Goal: Task Accomplishment & Management: Manage account settings

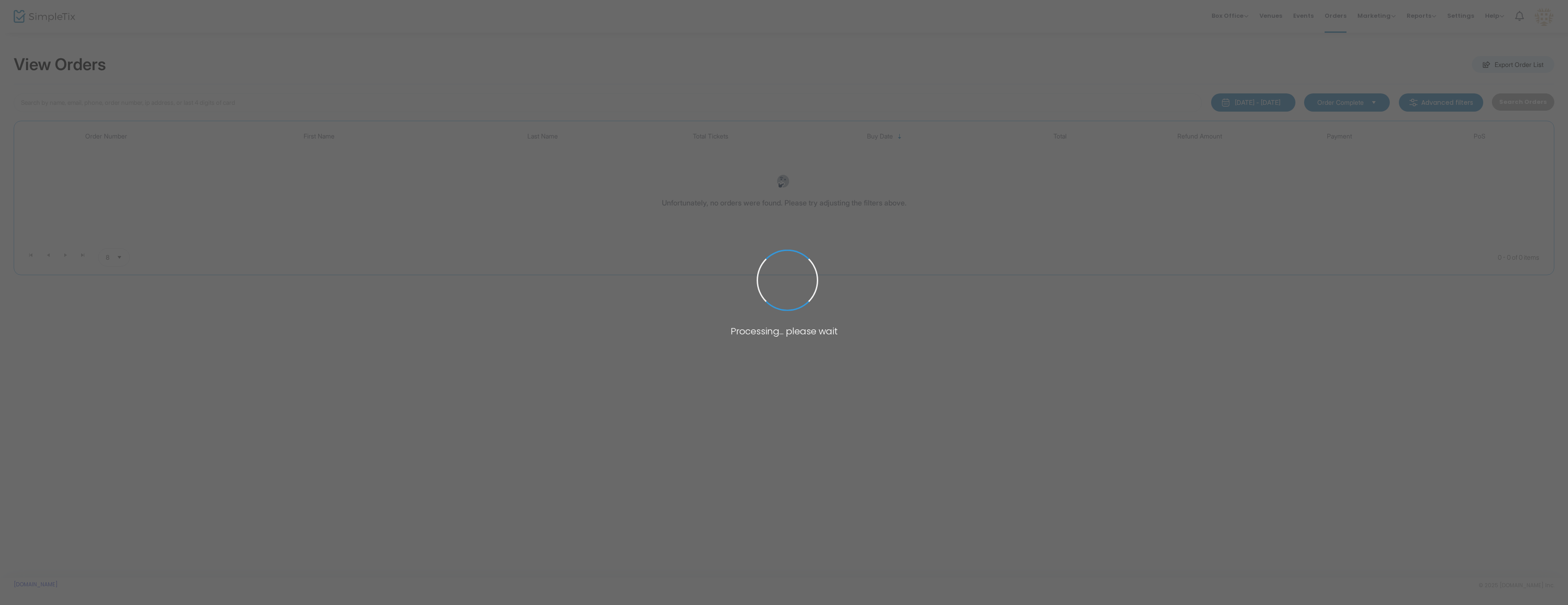
type input "gloria"
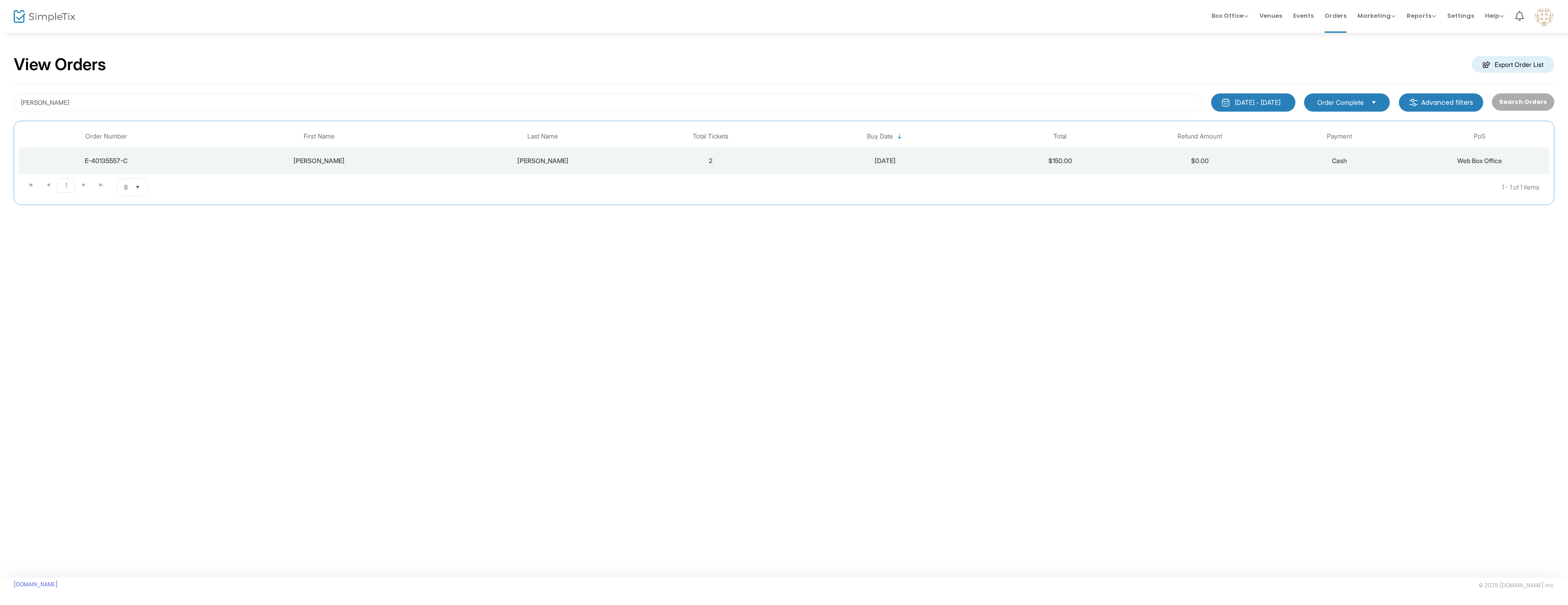
click at [426, 167] on td "Gloria" at bounding box center [319, 160] width 252 height 28
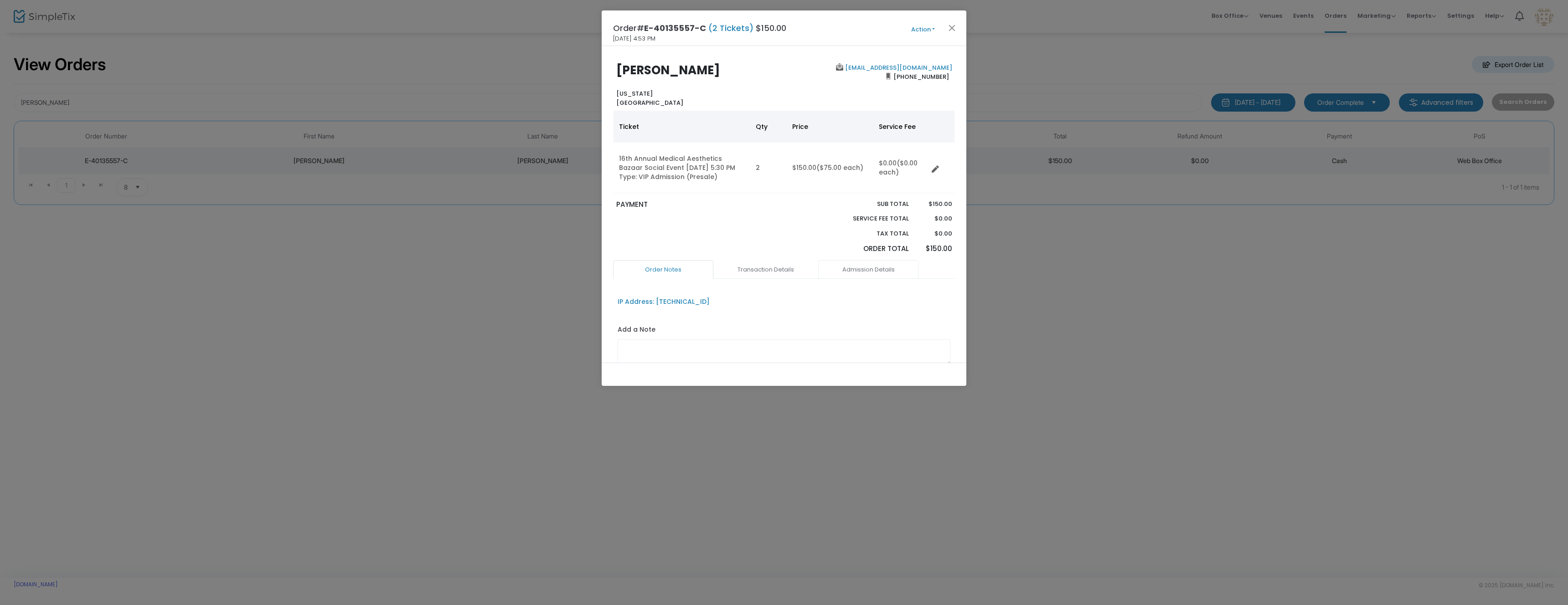
click at [862, 265] on link "Admission Details" at bounding box center [868, 270] width 100 height 19
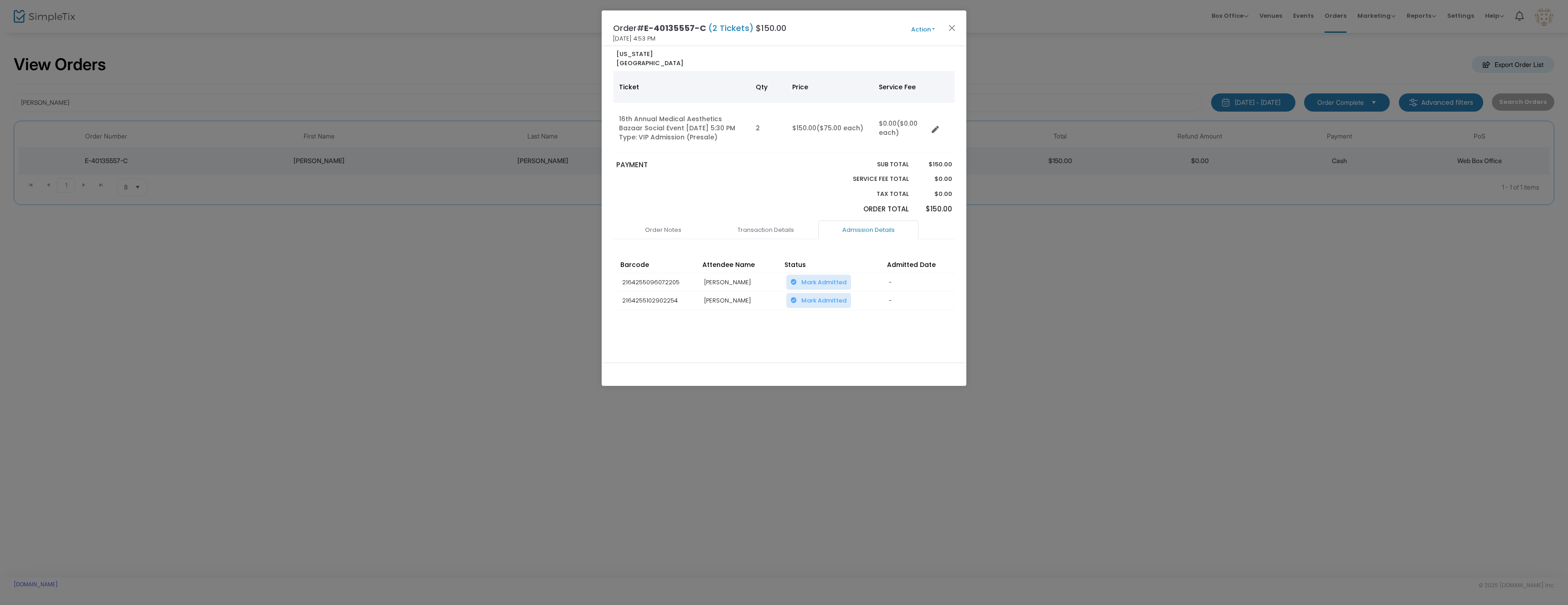
scroll to position [44, 0]
drag, startPoint x: 672, startPoint y: 231, endPoint x: 735, endPoint y: 228, distance: 63.1
click at [671, 231] on link "Order Notes" at bounding box center [663, 226] width 100 height 19
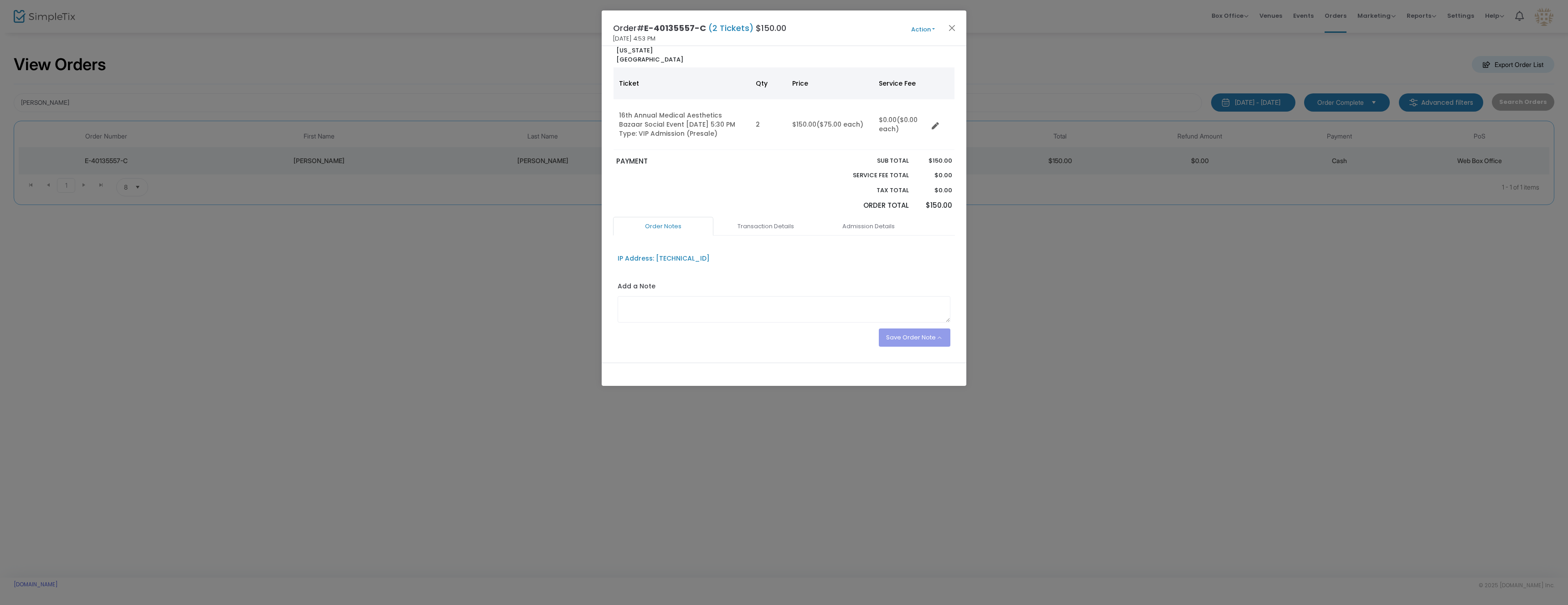
scroll to position [0, 0]
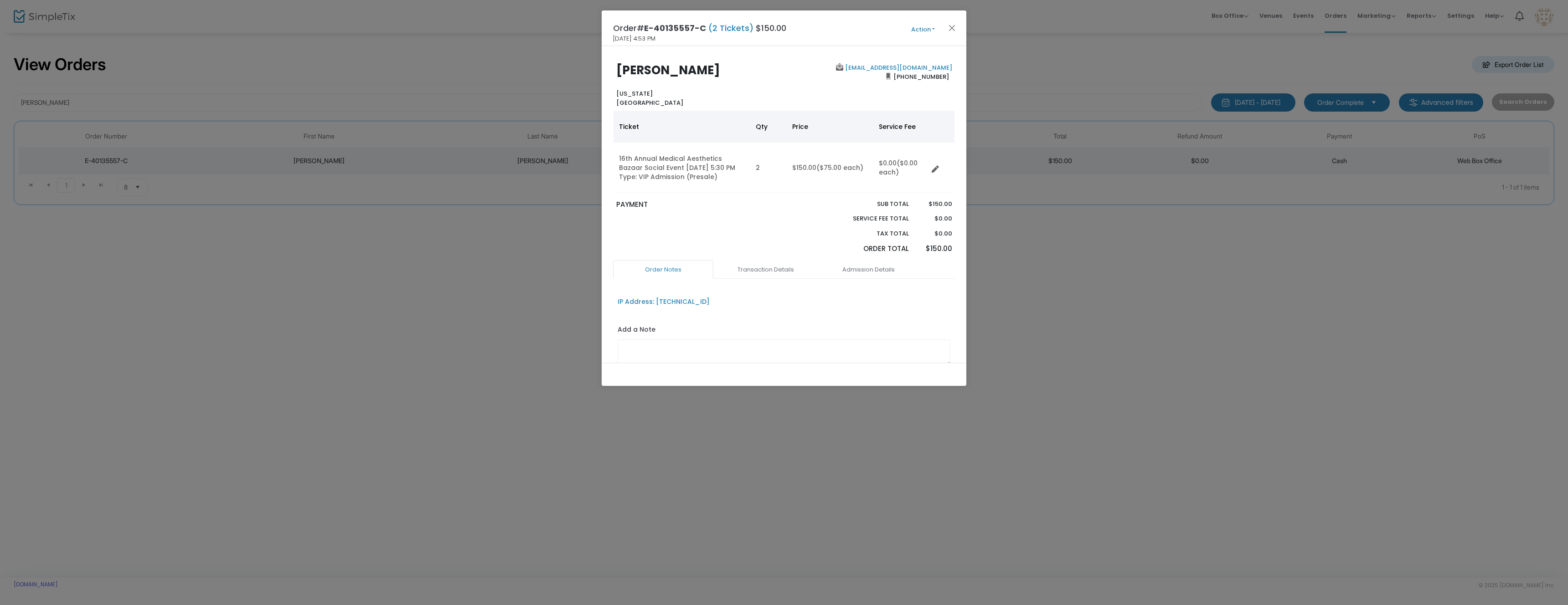
click at [917, 32] on button "Action" at bounding box center [922, 30] width 54 height 10
click at [884, 162] on link "Partial Refund" at bounding box center [899, 165] width 100 height 16
radio input "true"
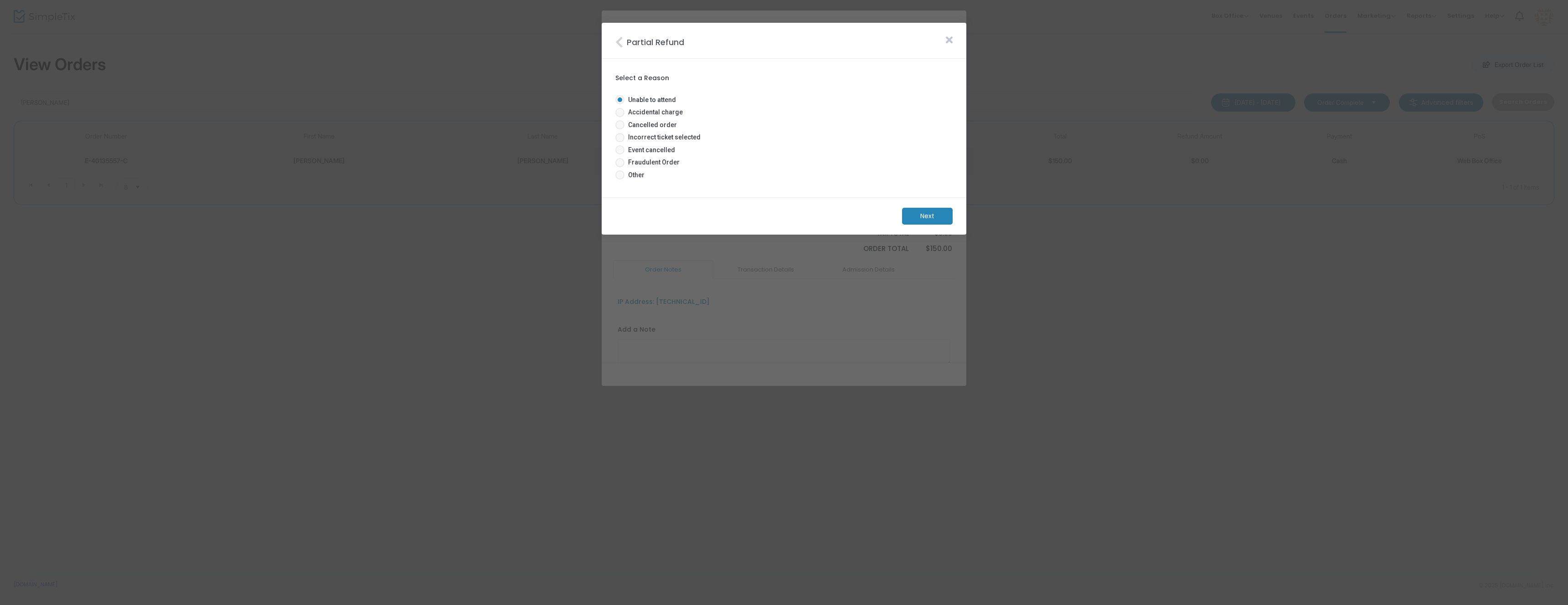
click at [928, 215] on m-button "Next" at bounding box center [927, 216] width 50 height 17
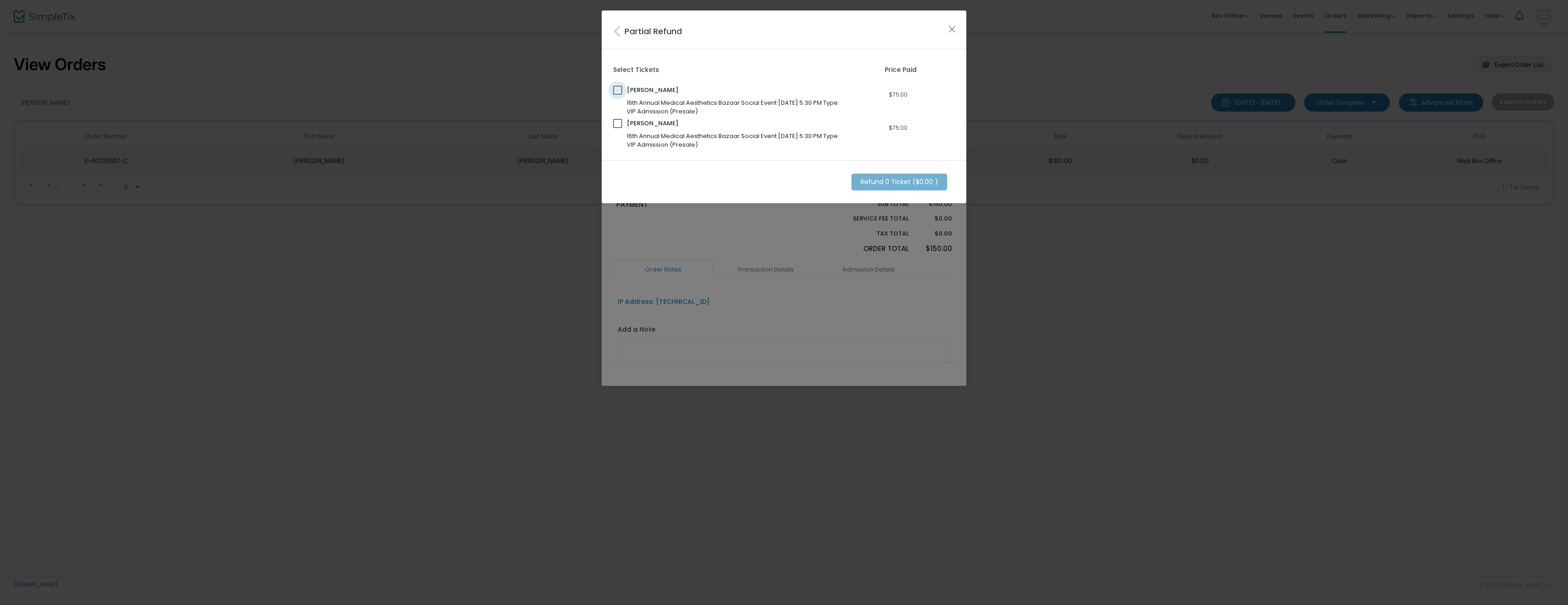
click at [618, 89] on span at bounding box center [618, 91] width 9 height 9
click at [618, 95] on input "checkbox" at bounding box center [617, 95] width 1 height 1
checkbox input "true"
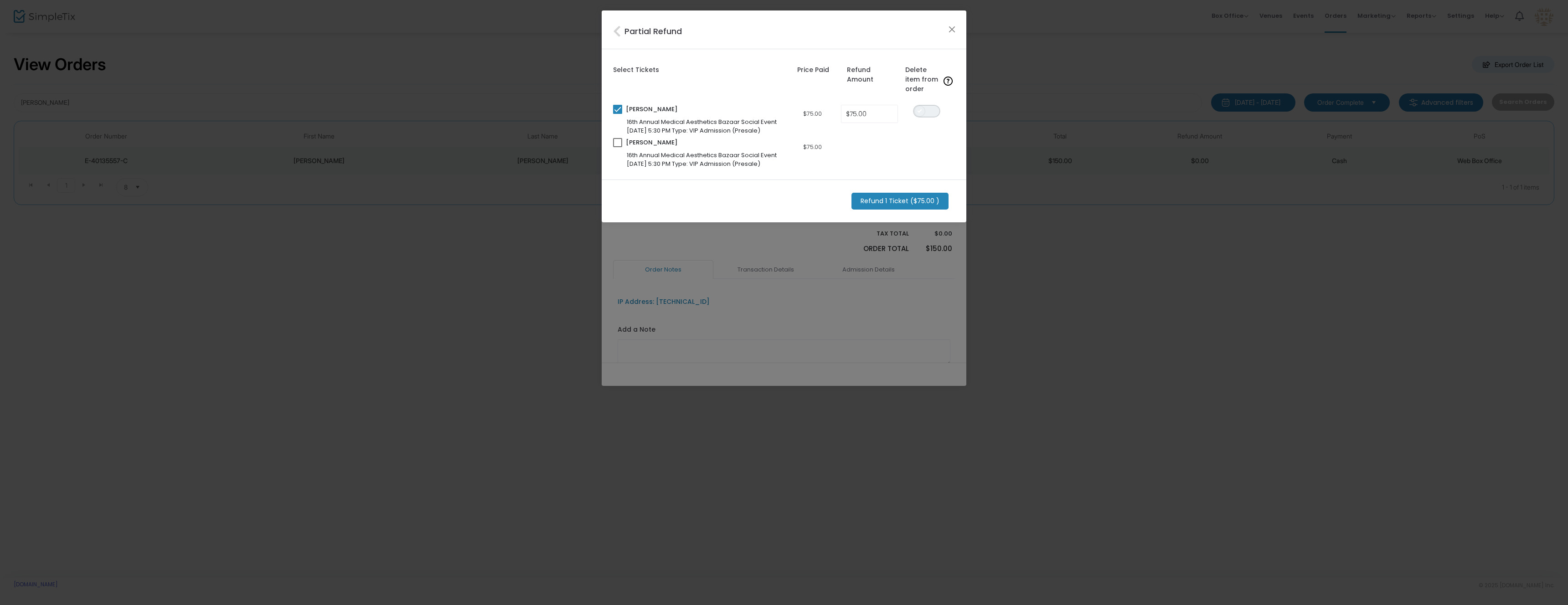
click at [931, 112] on span "ON OFF" at bounding box center [926, 111] width 28 height 13
click at [895, 202] on m-button "Refund 1 Ticket ($75.00 )" at bounding box center [899, 201] width 97 height 17
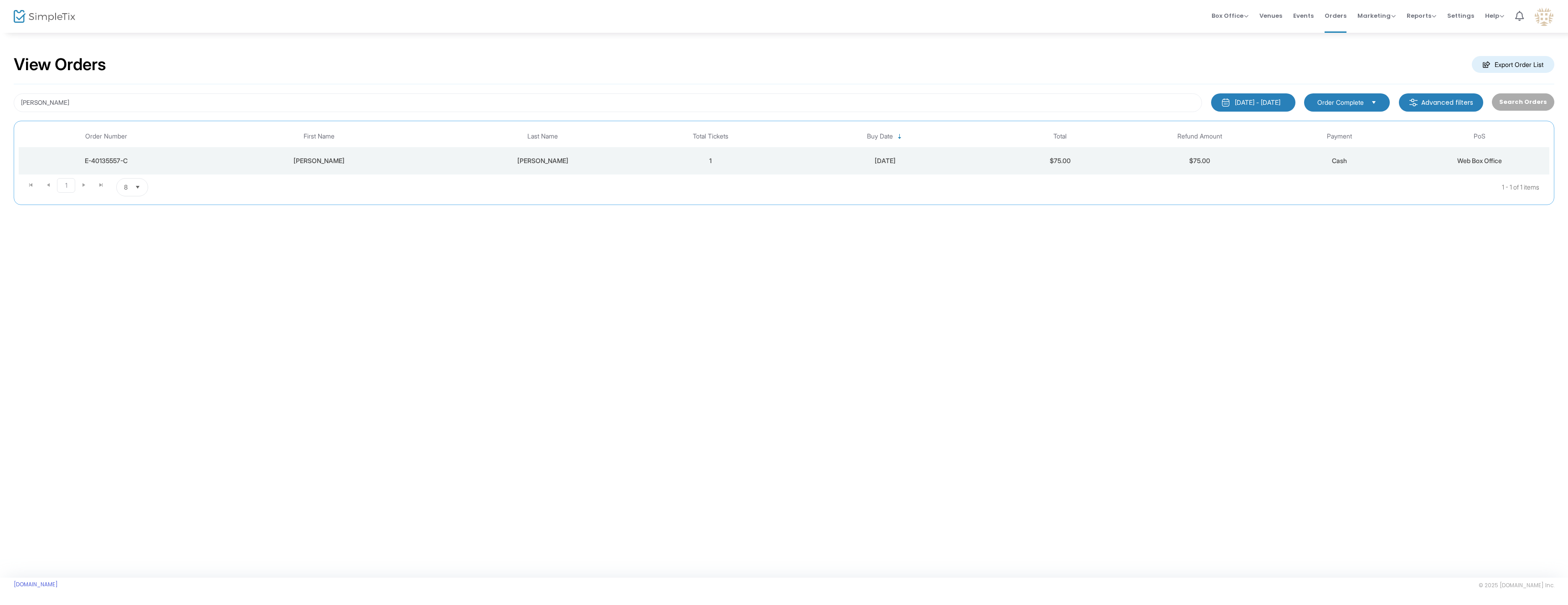
click at [503, 166] on td "Velazquez" at bounding box center [542, 160] width 195 height 28
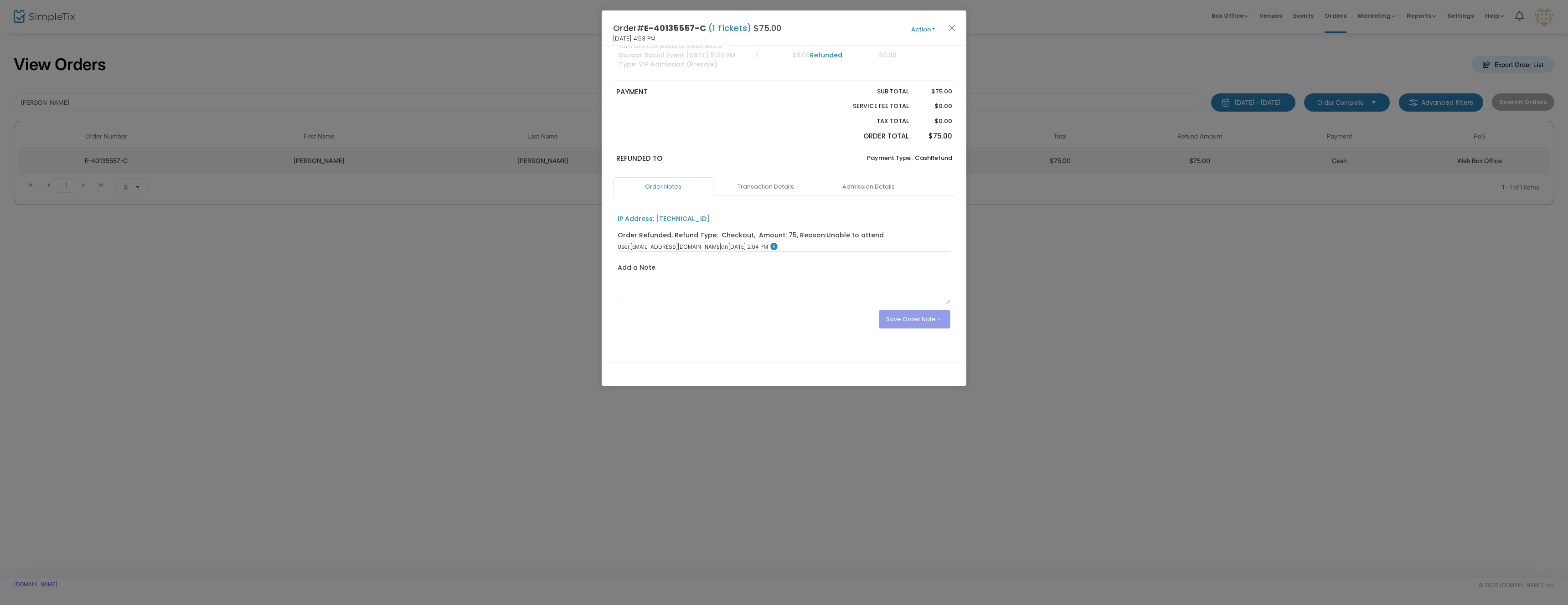
scroll to position [166, 0]
click at [929, 28] on button "Action" at bounding box center [922, 30] width 54 height 10
click at [890, 149] on link "Send e-Tickets & Receipt" at bounding box center [899, 150] width 100 height 16
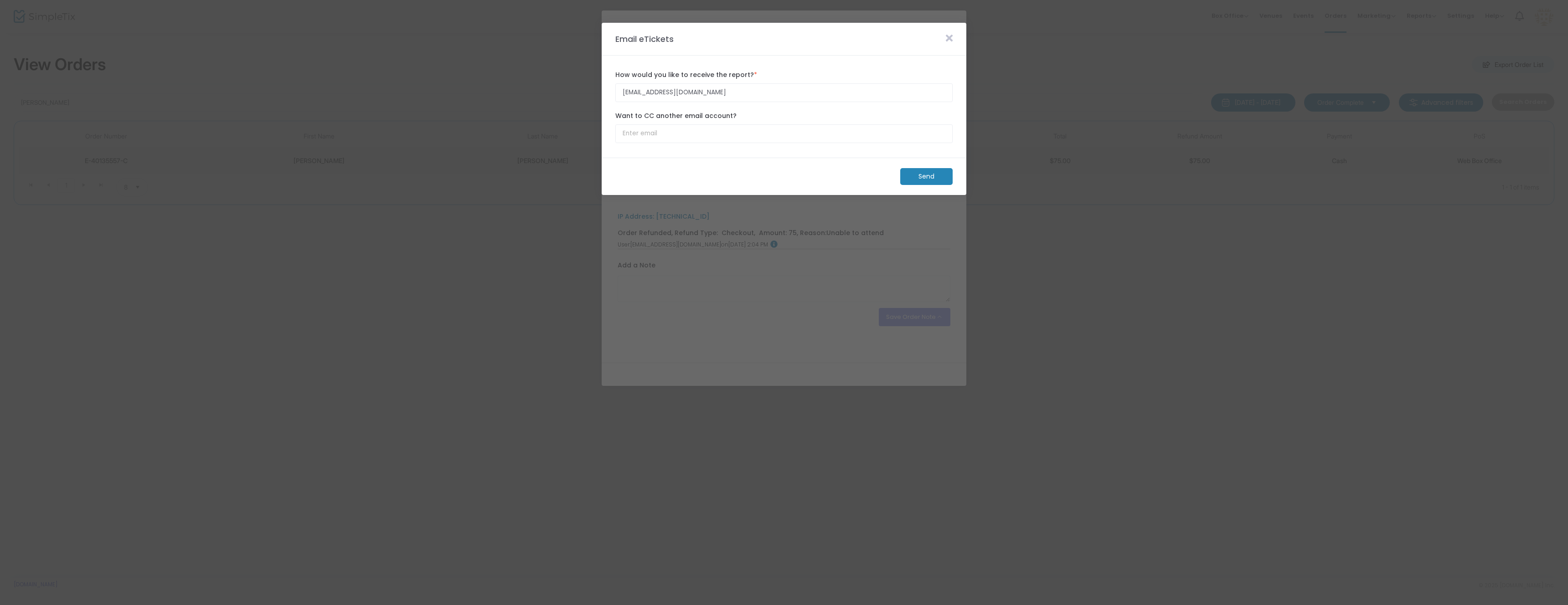
click at [949, 37] on icon at bounding box center [949, 38] width 7 height 10
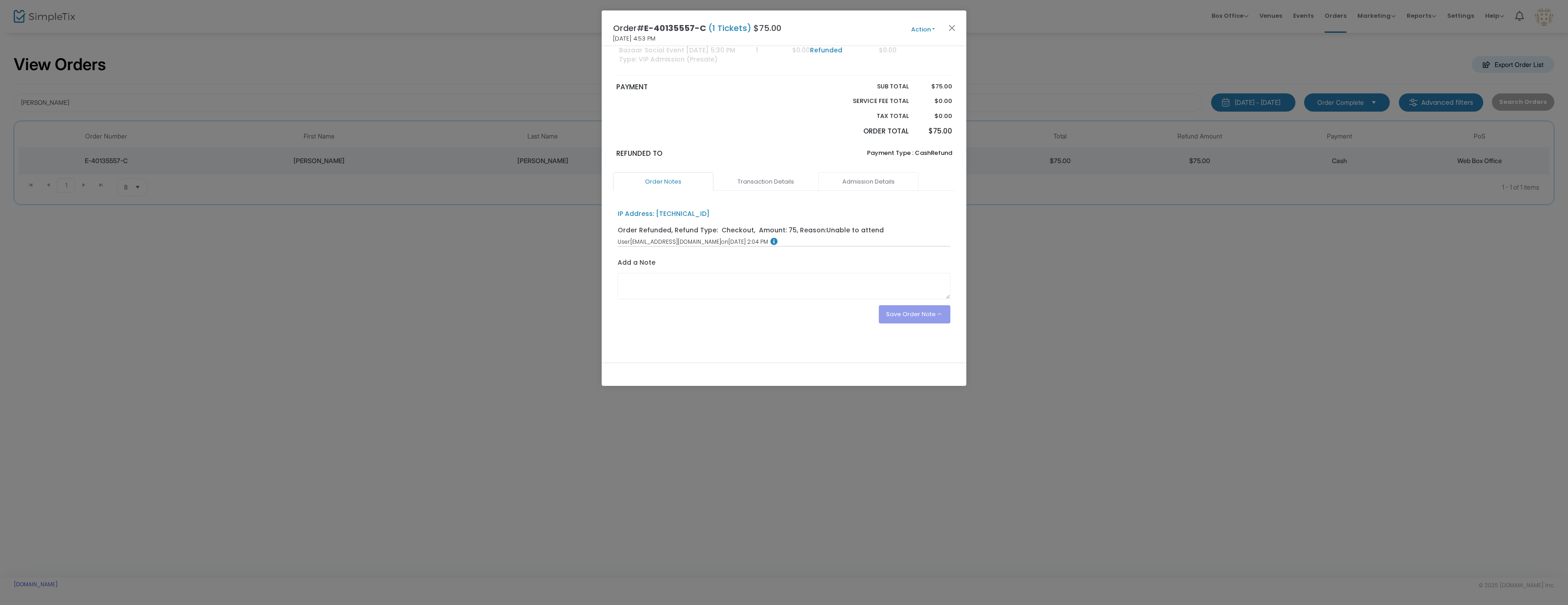
click at [850, 176] on link "Admission Details" at bounding box center [868, 182] width 100 height 19
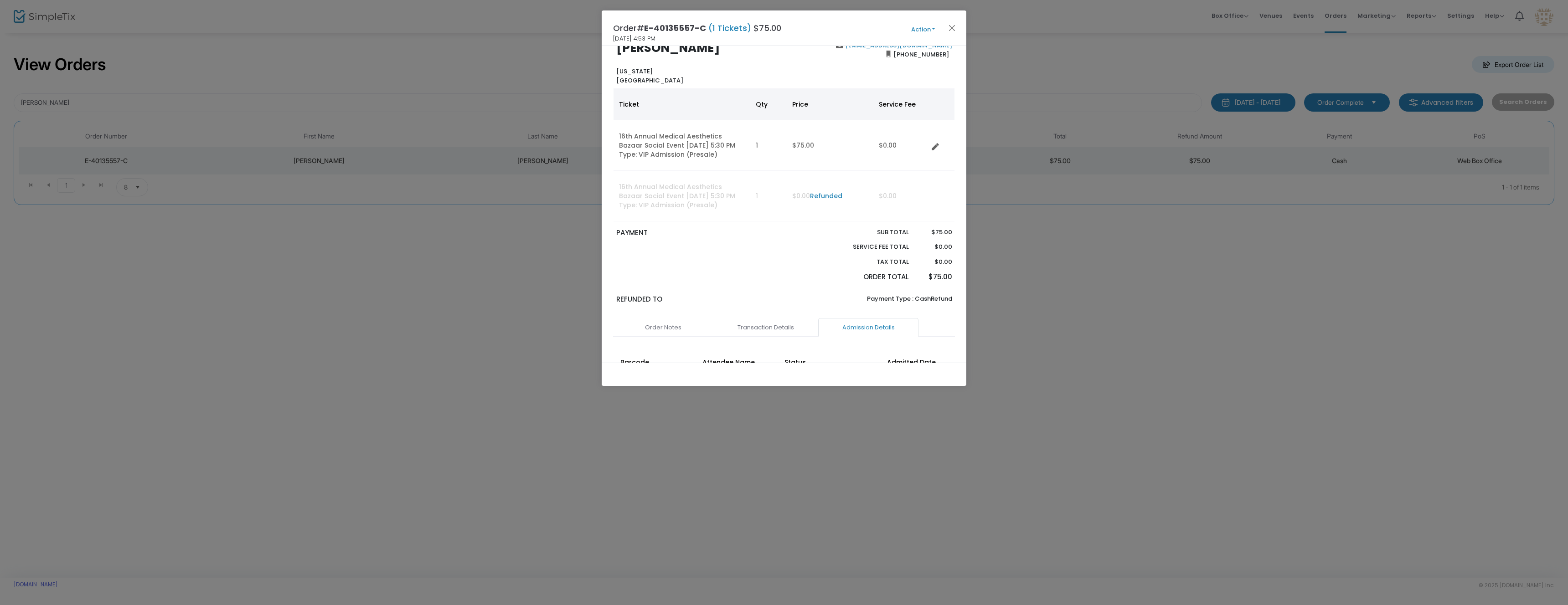
scroll to position [0, 0]
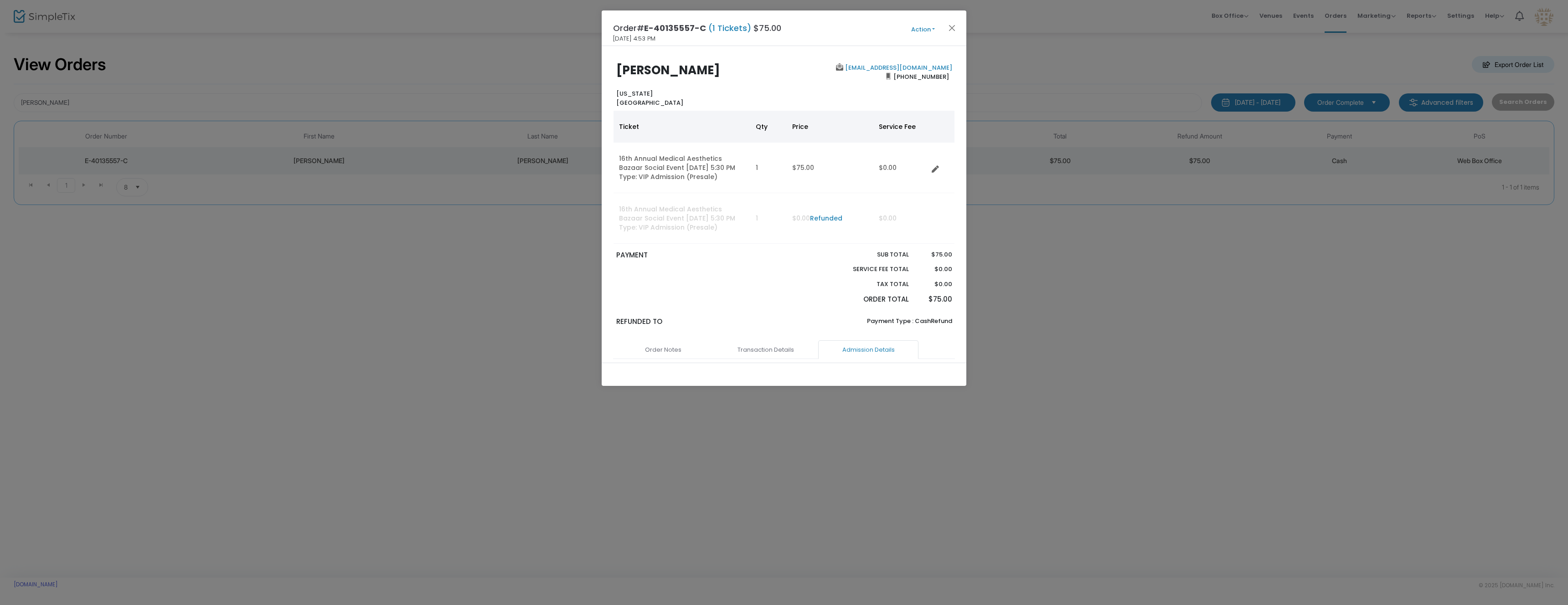
click at [921, 30] on button "Action" at bounding box center [922, 30] width 54 height 10
click at [891, 146] on link "Send e-Tickets & Receipt" at bounding box center [899, 150] width 100 height 16
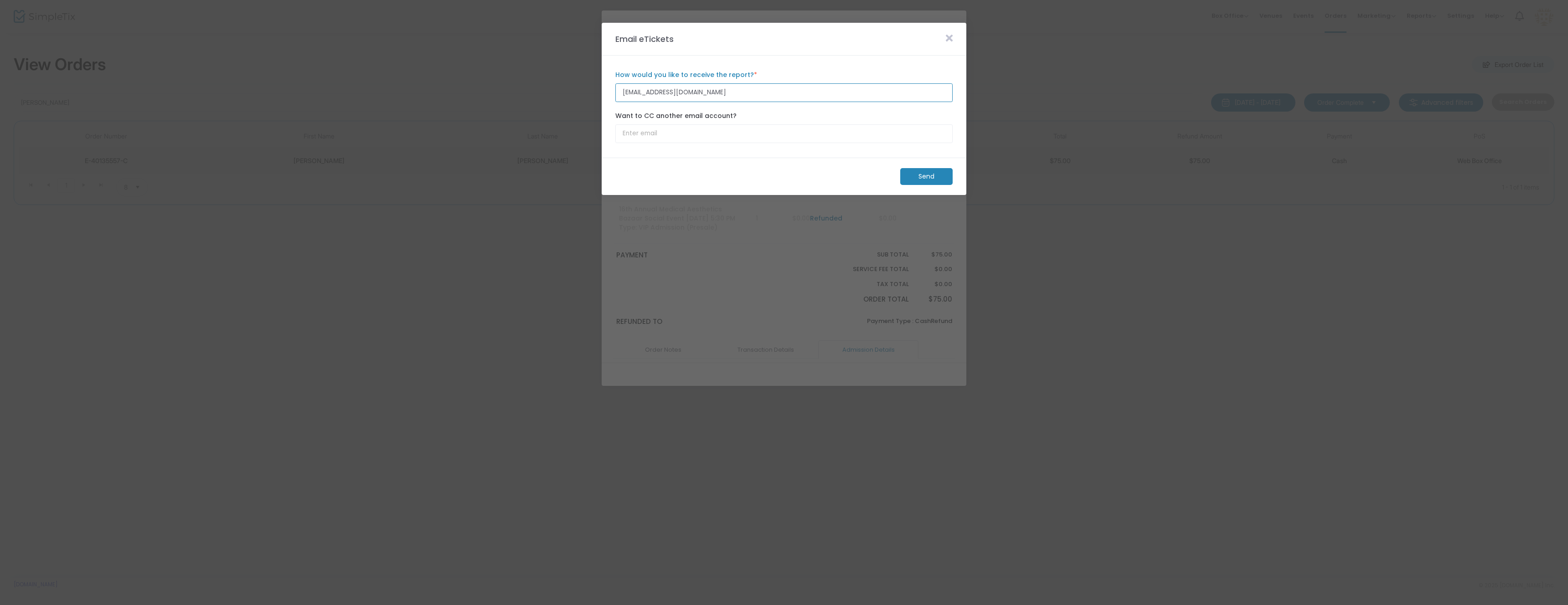
click at [734, 93] on input "velazquezg68@yahoo.com" at bounding box center [784, 93] width 338 height 19
paste input "brigette.rudy"
type input "brigette.rudy@yahoo.com"
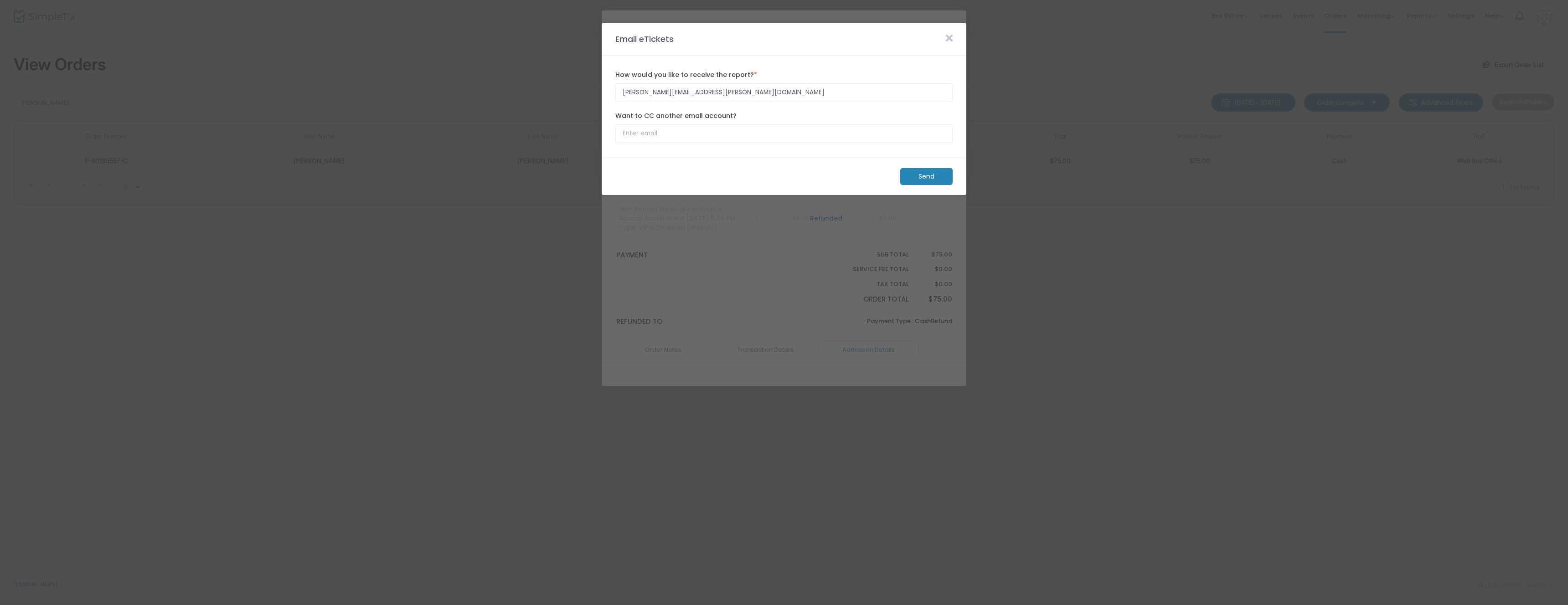
click at [946, 40] on icon at bounding box center [949, 38] width 7 height 10
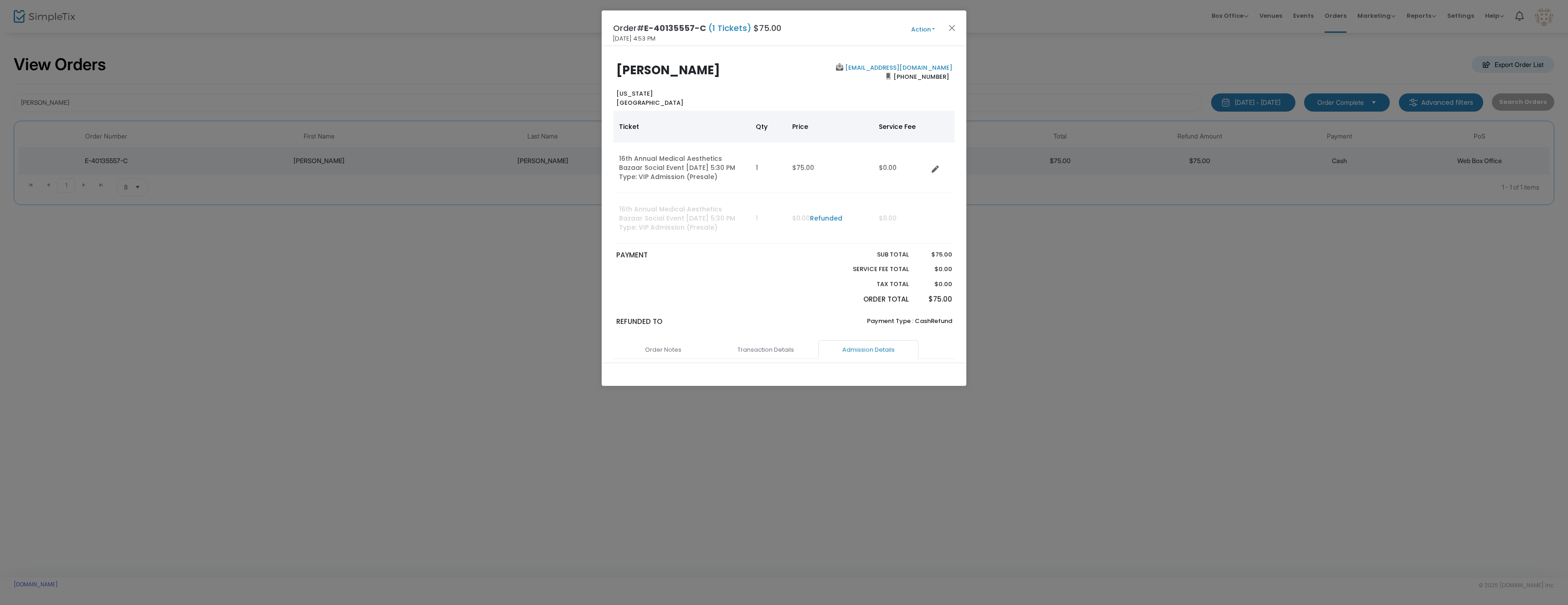
click at [936, 28] on button "Action" at bounding box center [922, 30] width 54 height 10
click at [894, 63] on link "Edit Order" at bounding box center [899, 70] width 100 height 16
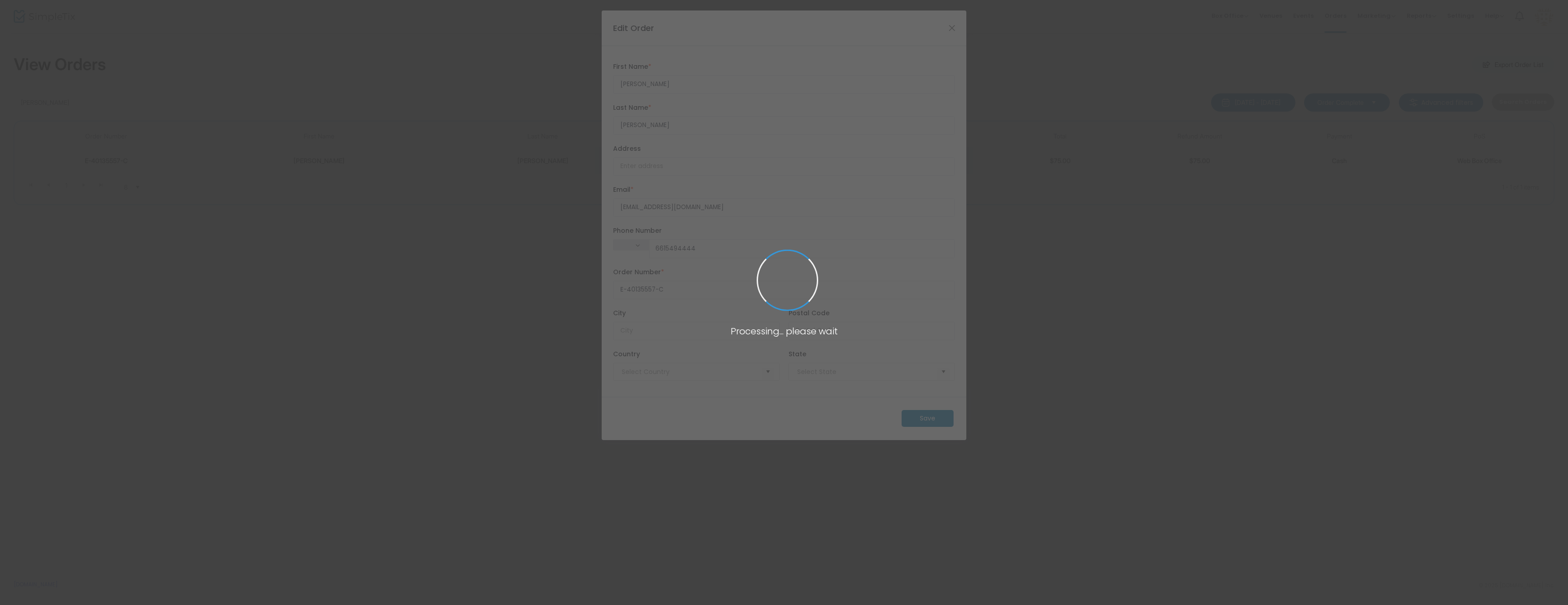
type input "(661) 549-4444"
type input "United States"
type input "California"
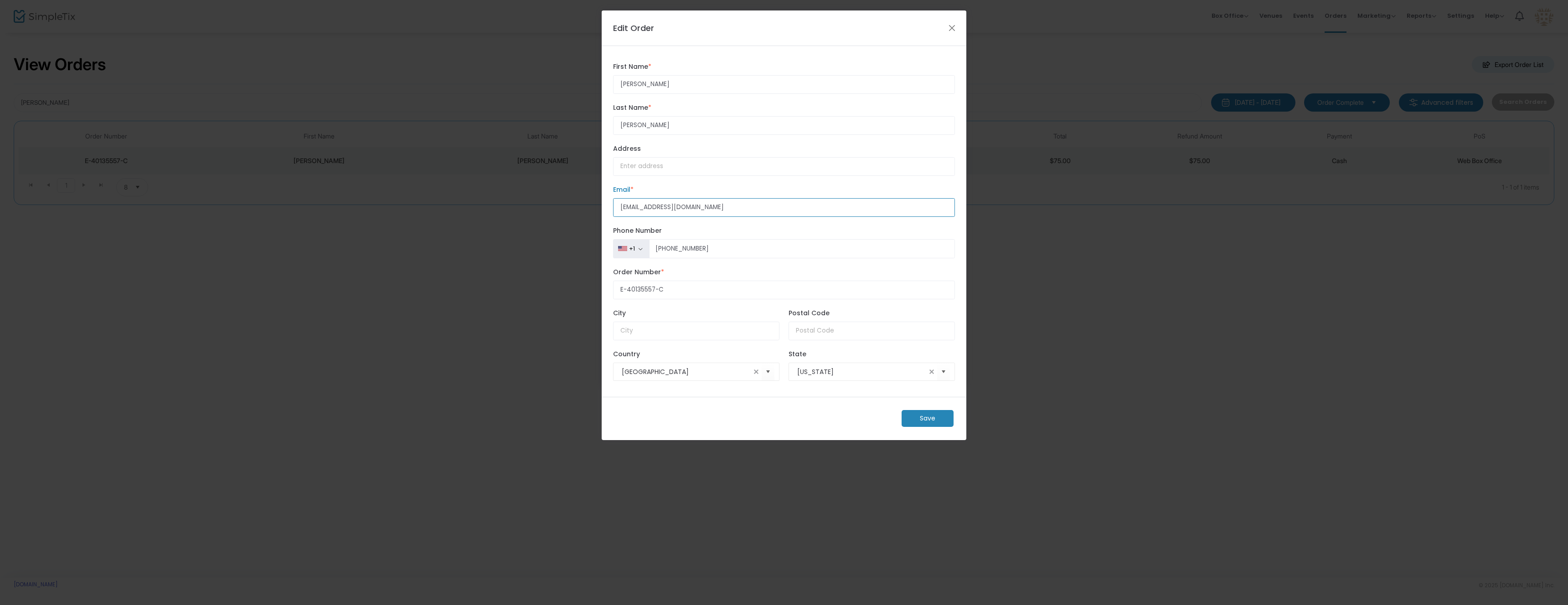
drag, startPoint x: 684, startPoint y: 207, endPoint x: 617, endPoint y: 213, distance: 67.3
click at [597, 207] on ngb-modal-window "Edit Order Gloria First Name * First Name is required. Velazquez Last Name * La…" at bounding box center [784, 302] width 1568 height 605
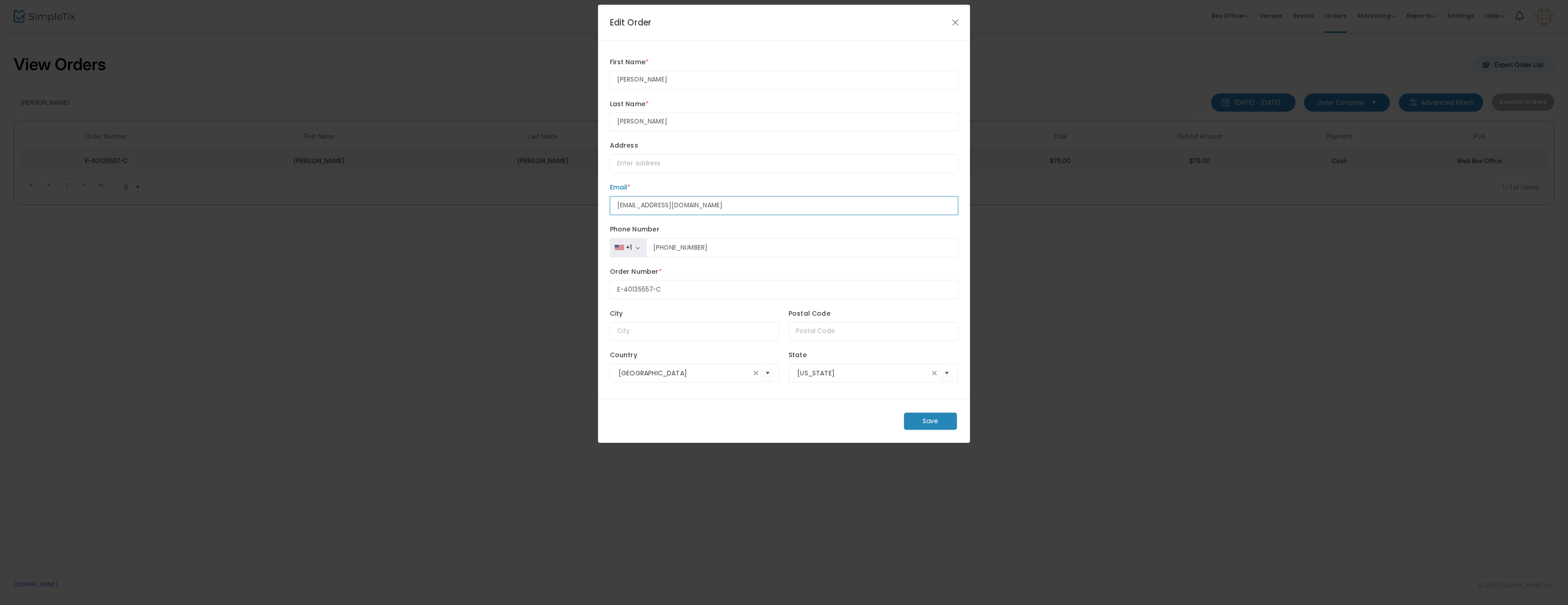
paste input "brigette.rudy"
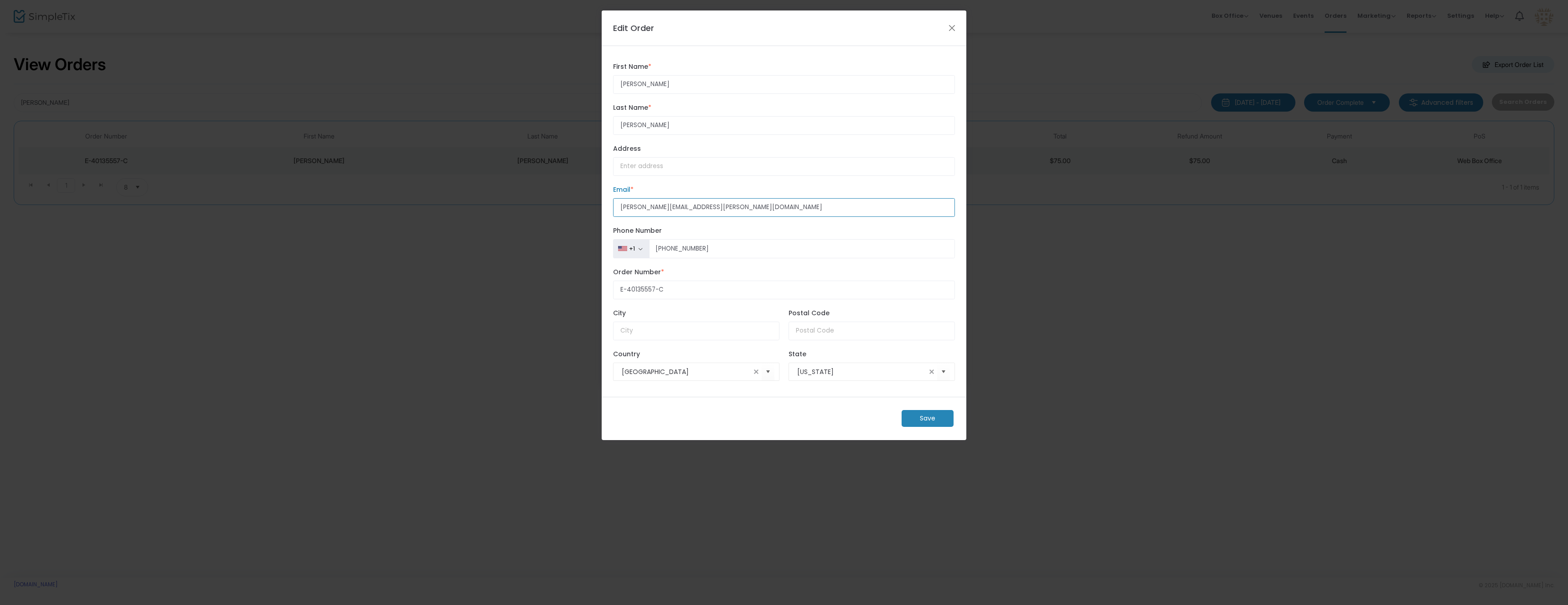
type input "brigette.rudy@yahoo.com"
drag, startPoint x: 650, startPoint y: 87, endPoint x: 585, endPoint y: 79, distance: 65.5
click at [585, 79] on ngb-modal-window "Edit Order Gloria First Name * First Name is required. Velazquez Last Name * La…" at bounding box center [784, 302] width 1568 height 605
type input "Brigette"
type input "Rudy"
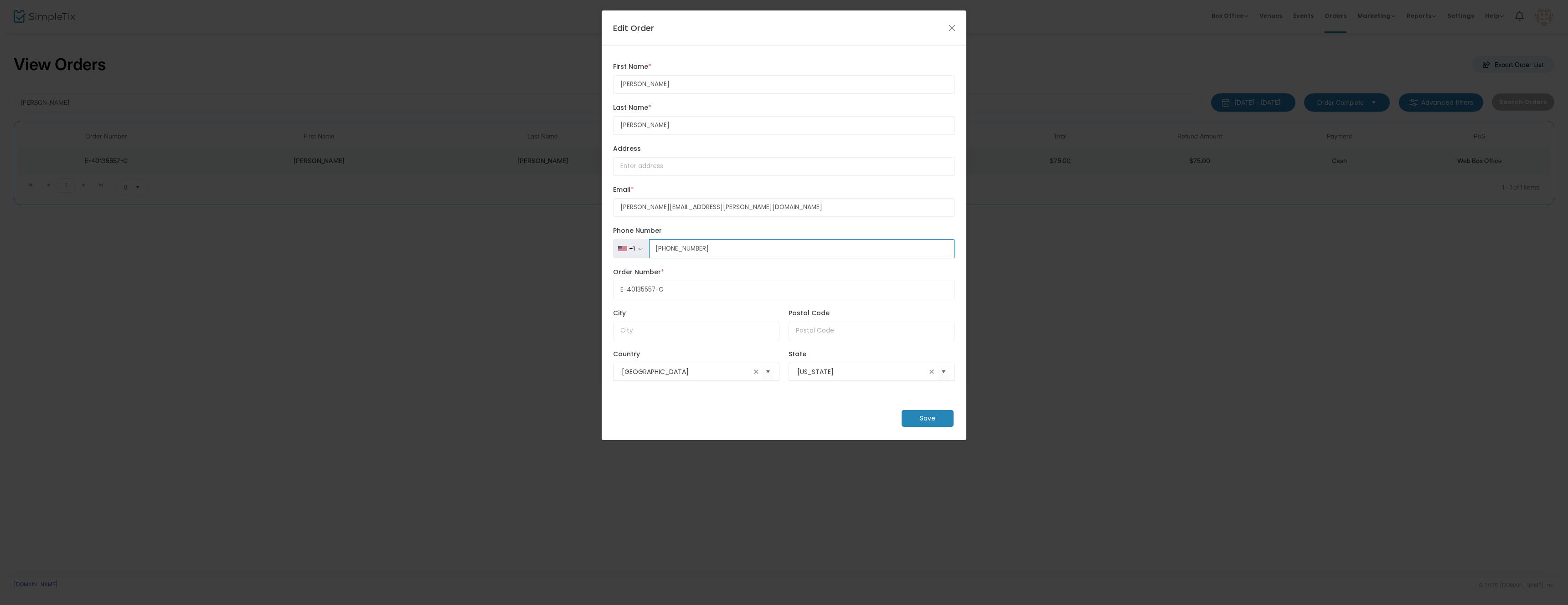
click at [726, 250] on input "(661) 549-4444" at bounding box center [802, 249] width 306 height 19
click at [750, 250] on input "(661) 549-4444" at bounding box center [802, 249] width 306 height 19
paste input "364-866"
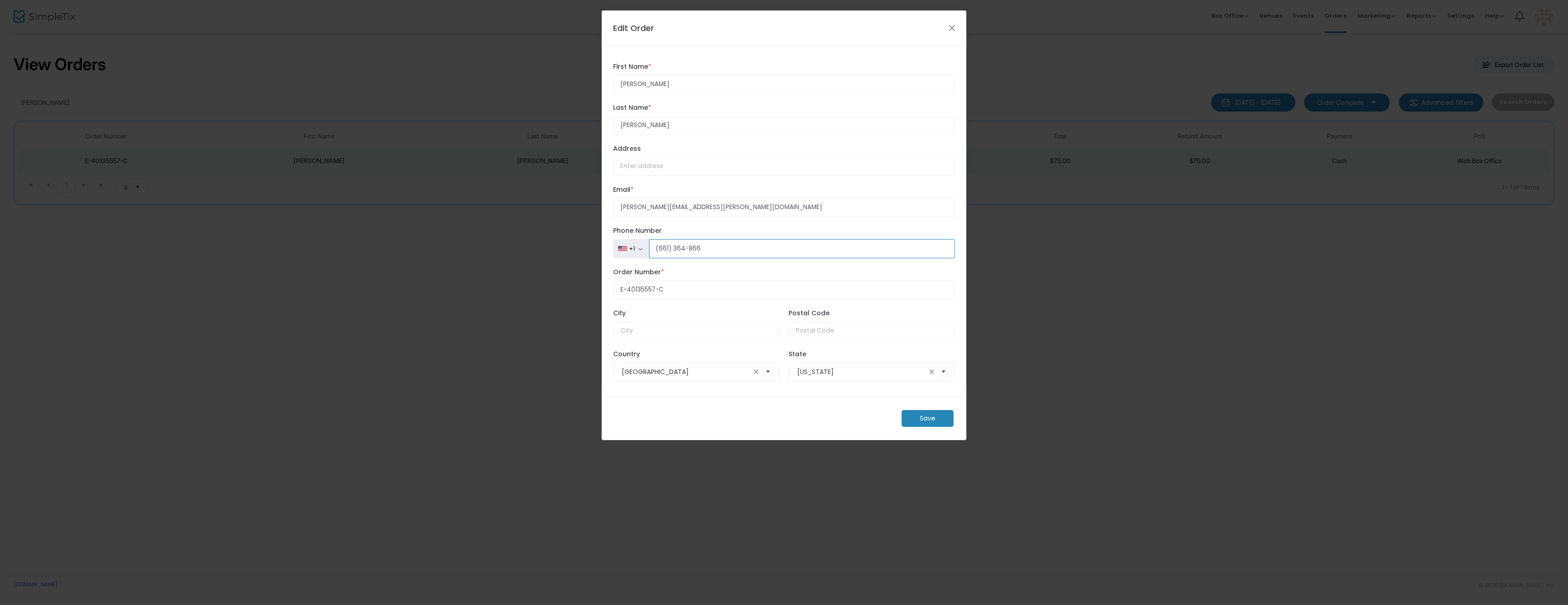
type input "(661) 364-866"
click at [912, 418] on m-button "Save" at bounding box center [927, 418] width 52 height 17
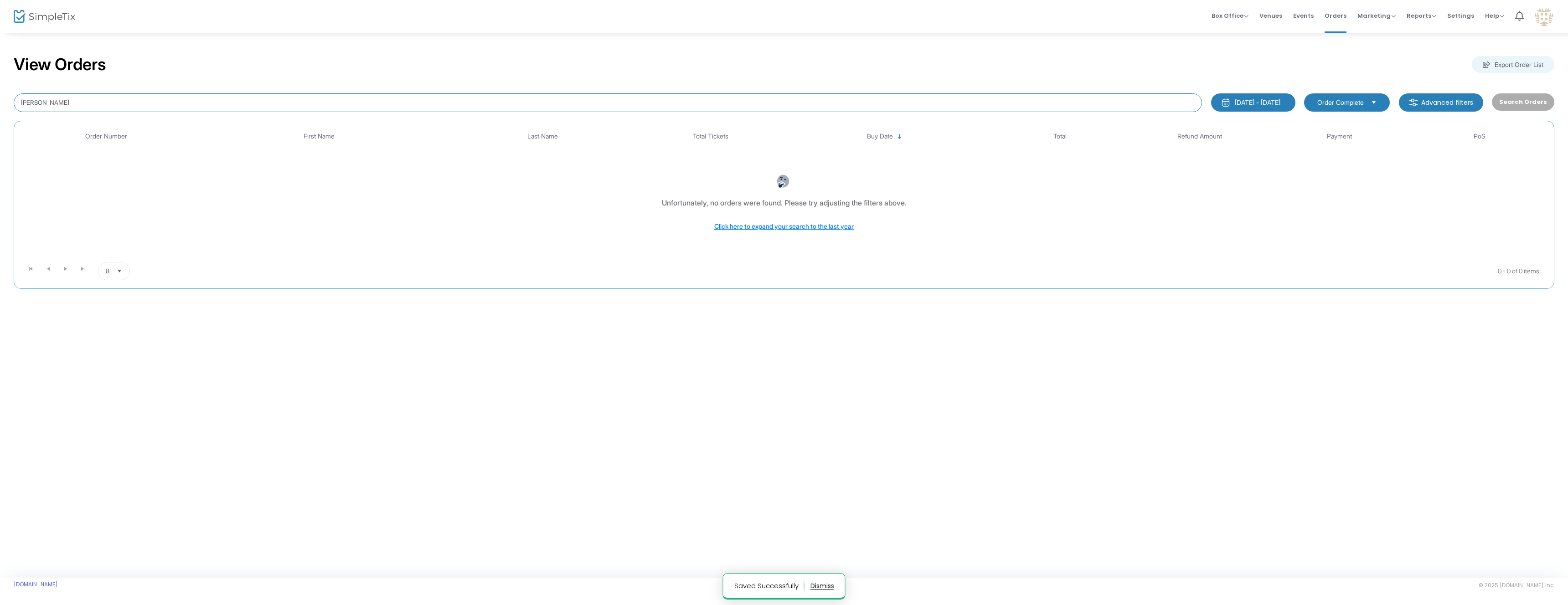
click at [1010, 102] on input "gloria" at bounding box center [607, 103] width 1188 height 19
click at [1009, 103] on input "gloria" at bounding box center [607, 103] width 1188 height 19
type input "brigette"
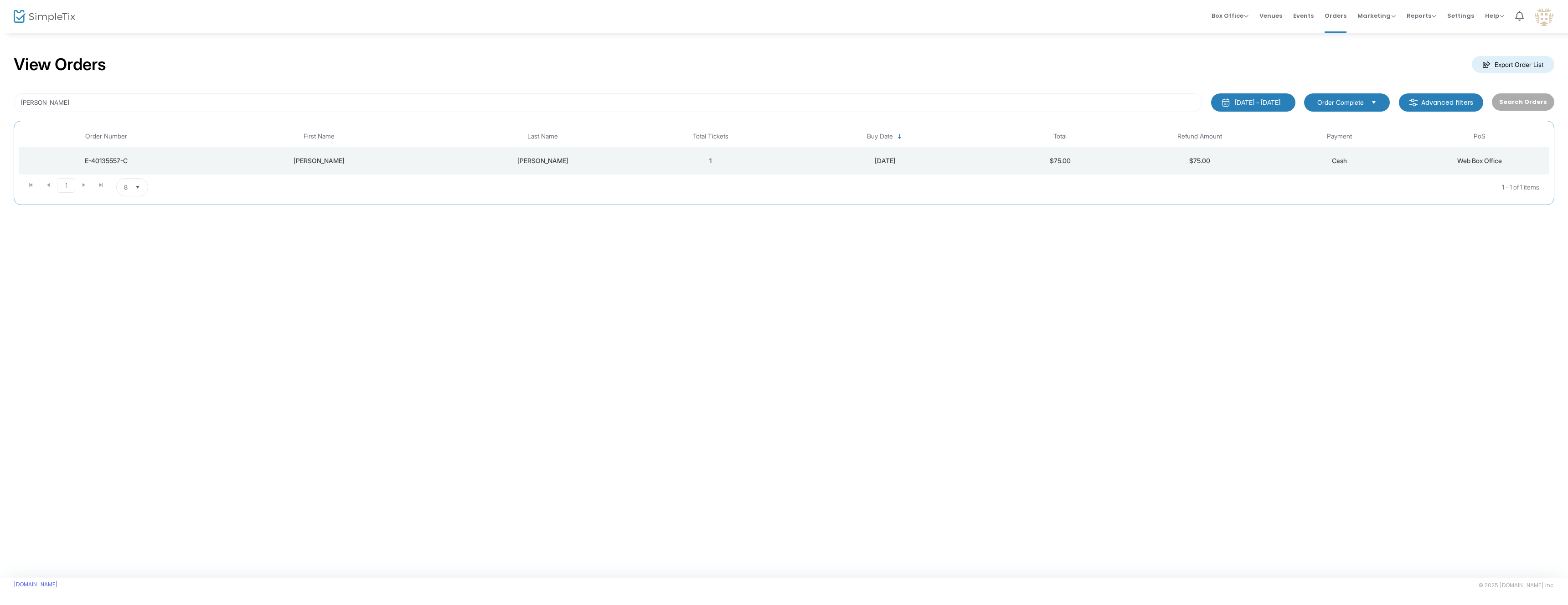
click at [671, 163] on td "1" at bounding box center [711, 160] width 140 height 28
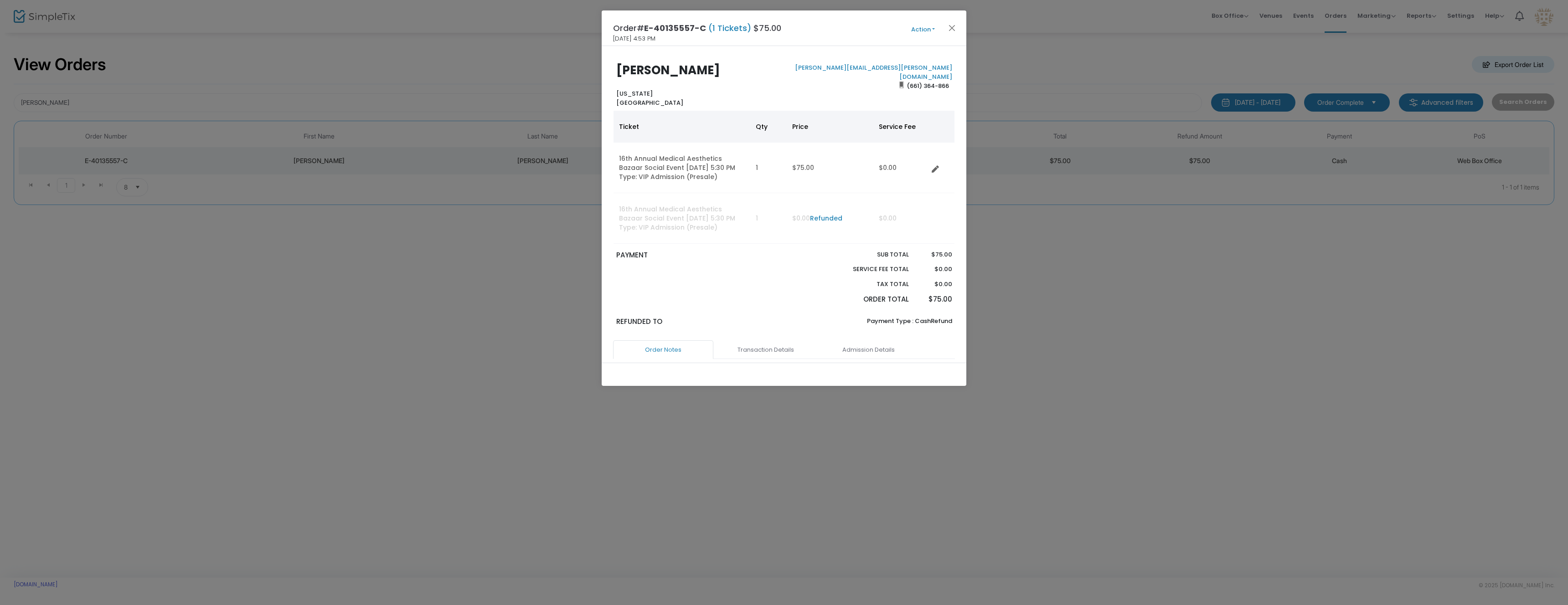
click at [920, 30] on button "Action" at bounding box center [922, 30] width 54 height 10
click at [883, 149] on link "Send e-Tickets & Receipt" at bounding box center [899, 150] width 100 height 16
type input "brigette.rudy@yahoo.com"
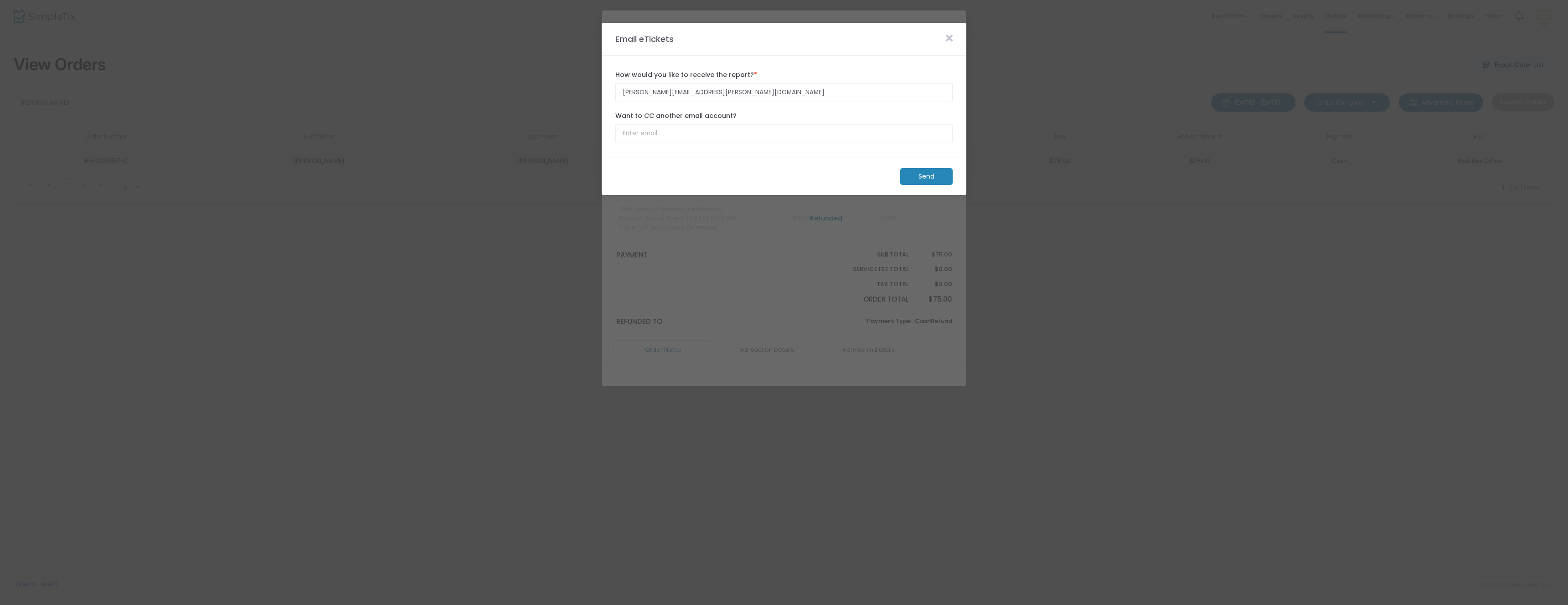
click at [925, 172] on m-button "Send" at bounding box center [926, 176] width 52 height 17
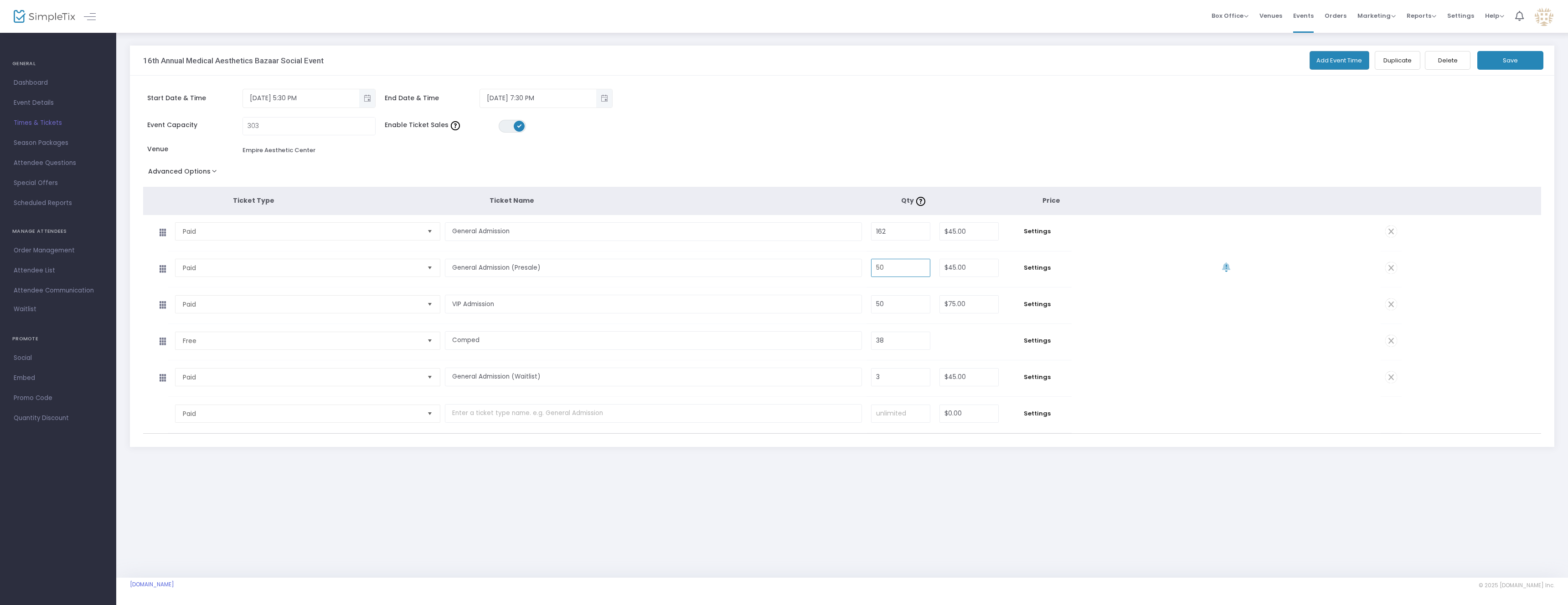
drag, startPoint x: 893, startPoint y: 268, endPoint x: 867, endPoint y: 266, distance: 26.1
click at [867, 266] on td "50 Required." at bounding box center [901, 270] width 68 height 36
type input "49"
click at [890, 378] on input "3" at bounding box center [900, 377] width 58 height 17
type input "4"
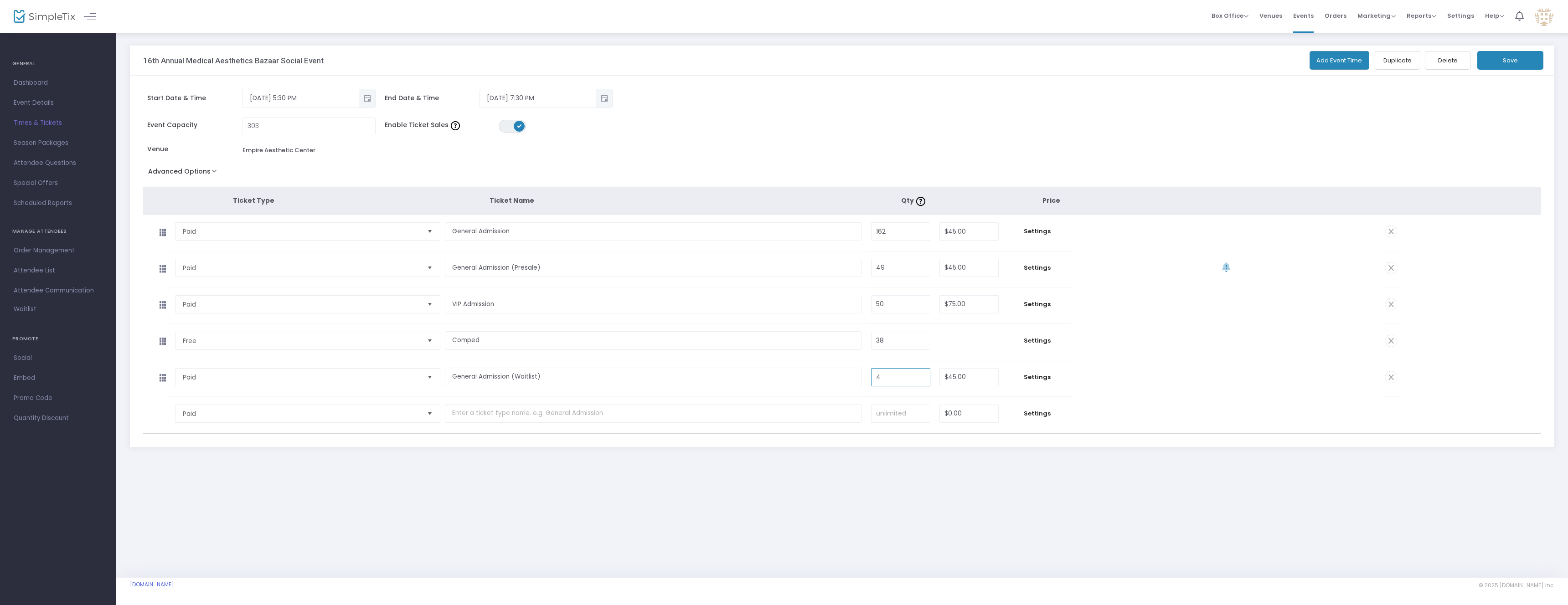
click at [1520, 63] on button "Save" at bounding box center [1510, 60] width 66 height 19
click at [1226, 18] on span "Box Office" at bounding box center [1230, 15] width 37 height 9
click at [1232, 30] on li "Sell Tickets" at bounding box center [1244, 31] width 65 height 17
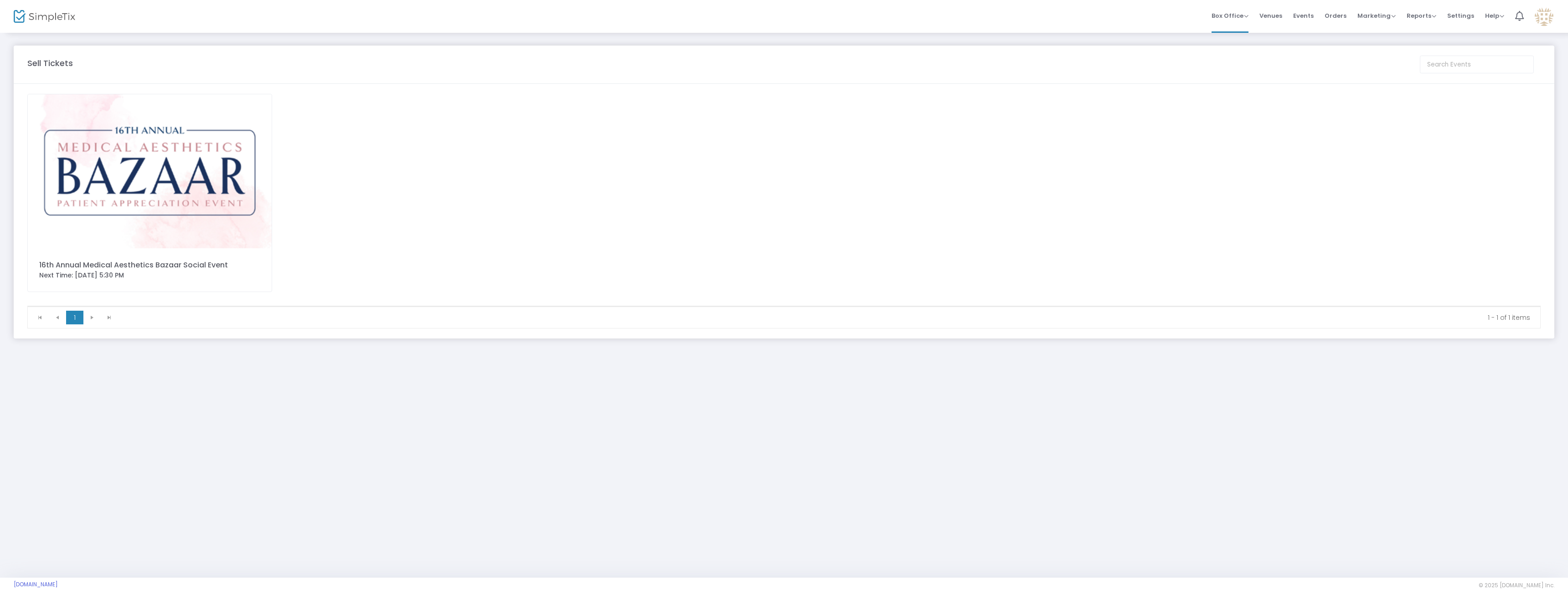
click at [201, 181] on img at bounding box center [149, 172] width 244 height 154
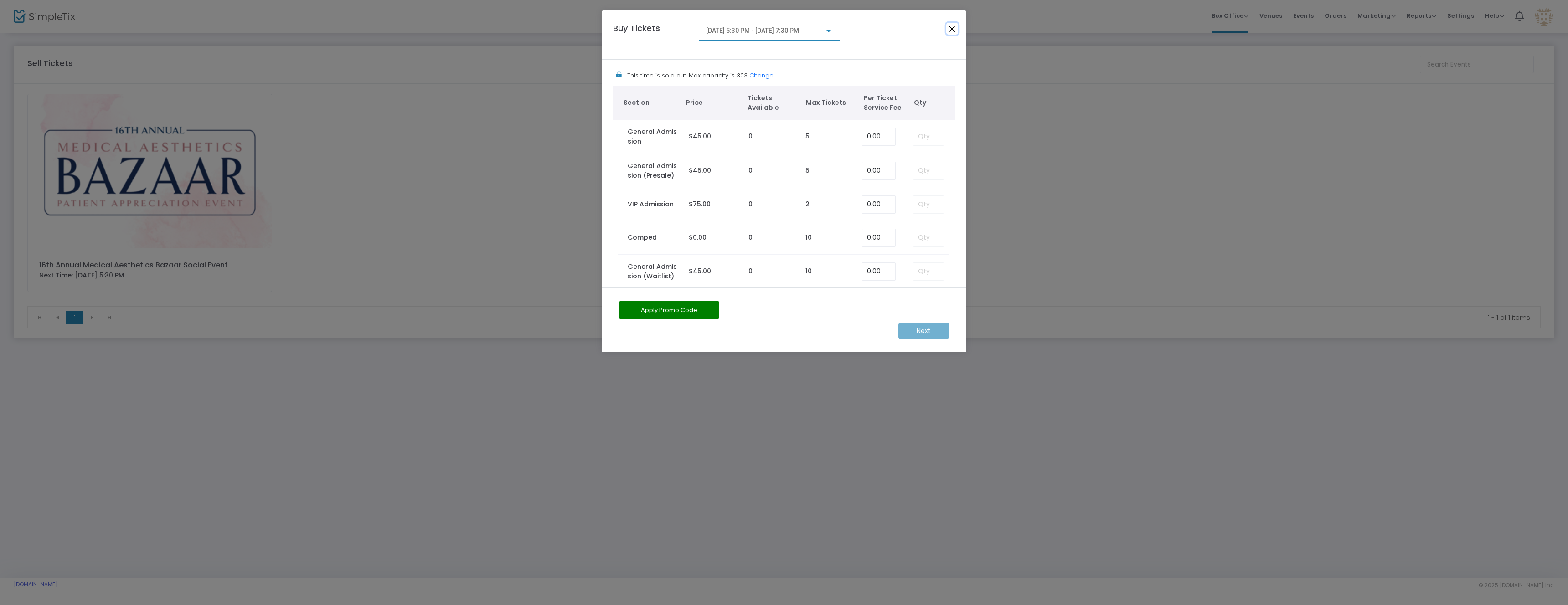
click at [951, 25] on button "Close" at bounding box center [952, 29] width 12 height 12
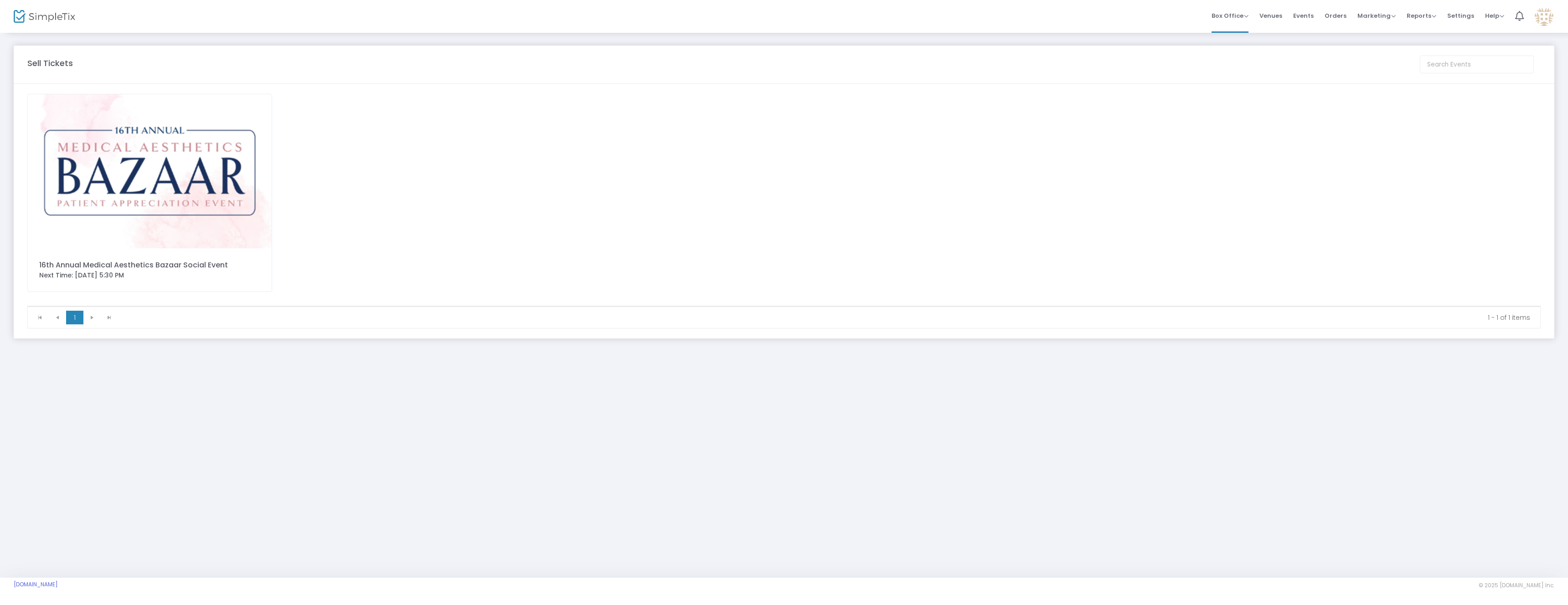
click at [1310, 19] on span "Events" at bounding box center [1304, 15] width 21 height 23
